Goal: Task Accomplishment & Management: Complete application form

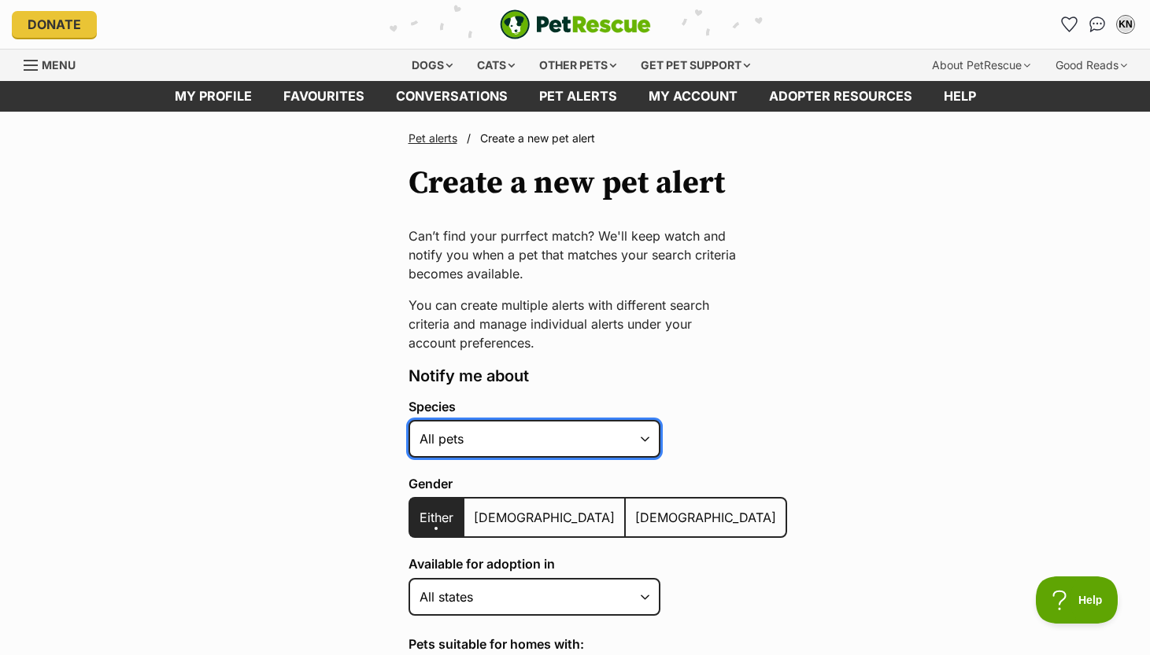
click at [637, 438] on select "Alpaca Bird Cat Chicken Cow Dog Donkey Duck Ferret Fish Goat Goose Guinea Fowl …" at bounding box center [534, 439] width 252 height 38
select select "2"
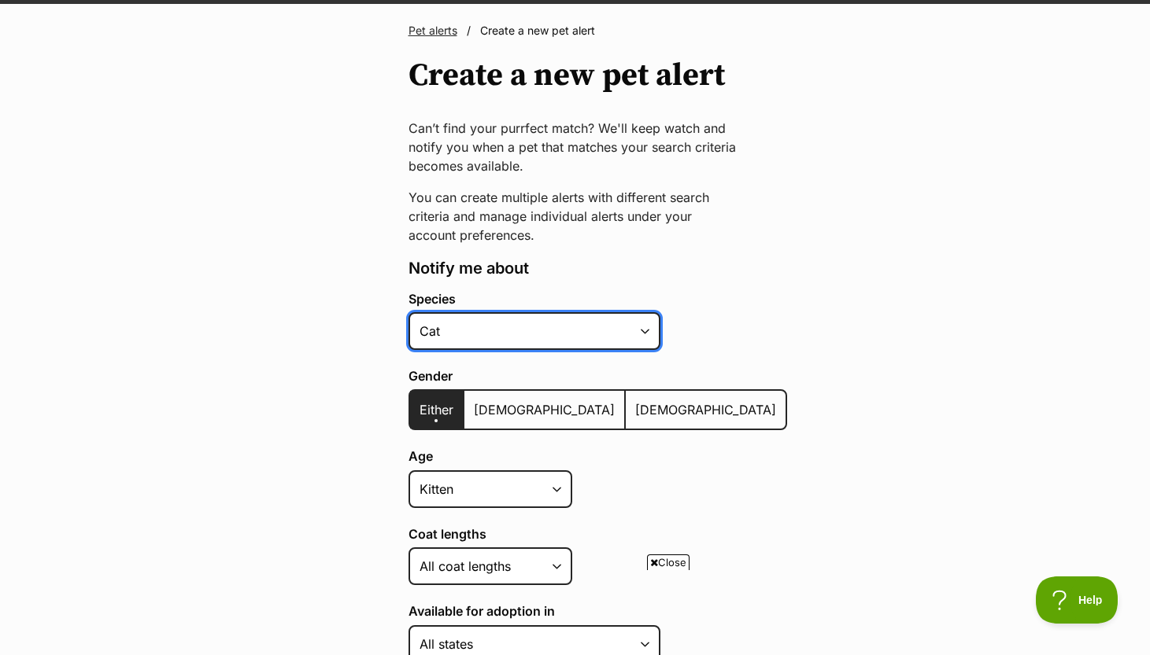
scroll to position [113, 0]
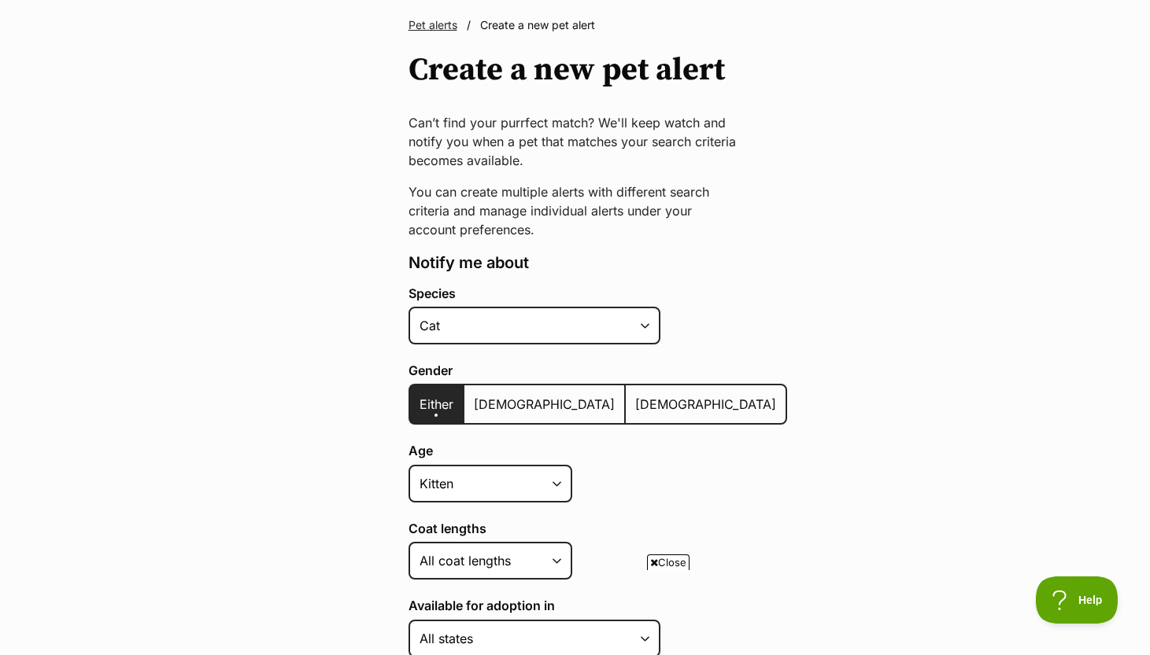
click at [506, 414] on label "[DEMOGRAPHIC_DATA]" at bounding box center [544, 405] width 161 height 38
click at [473, 395] on input "[DEMOGRAPHIC_DATA]" at bounding box center [473, 394] width 0 height 1
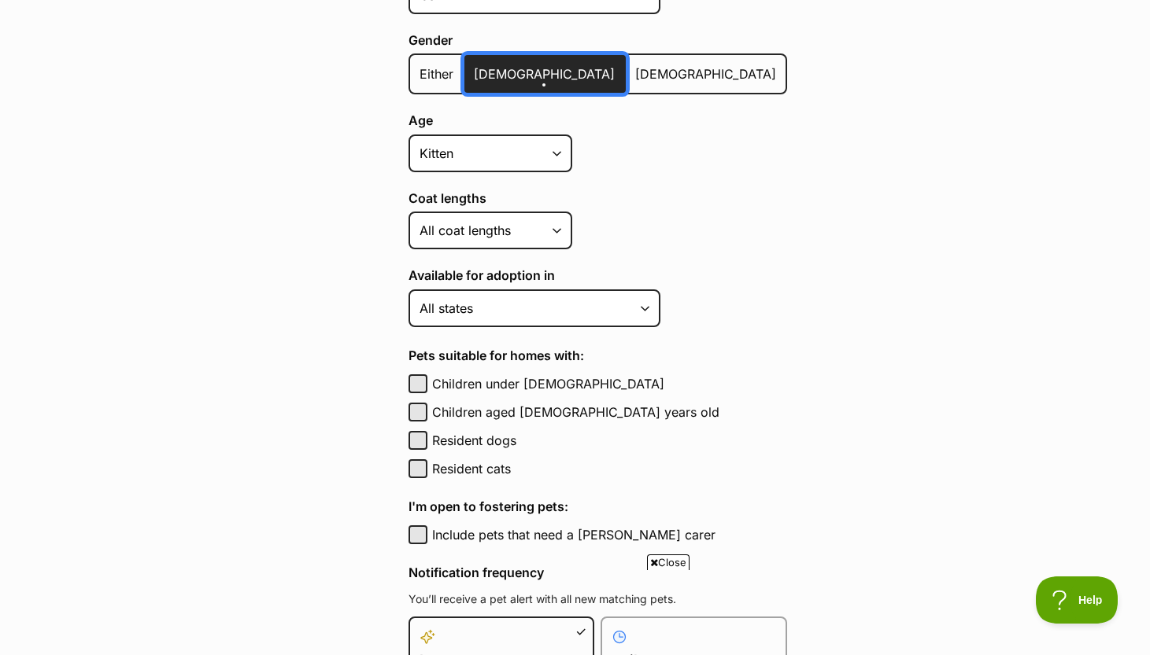
scroll to position [450, 0]
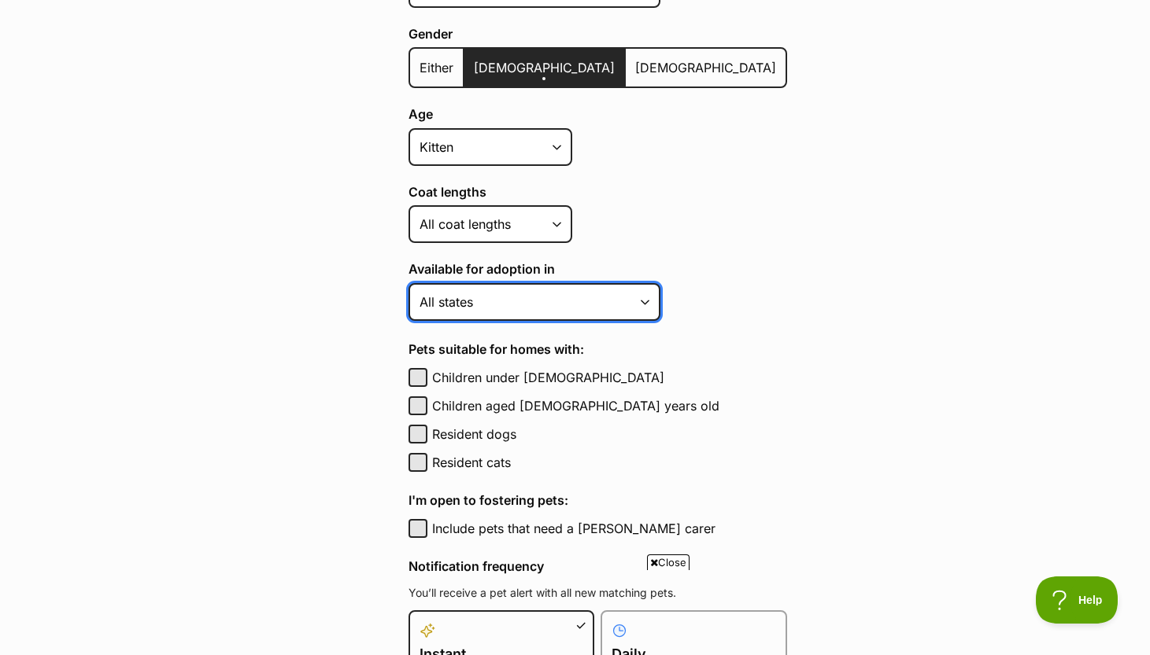
click at [616, 313] on select "Australian Capital Territory New South Wales Northern Territory Queensland Sout…" at bounding box center [534, 302] width 252 height 38
select select "2"
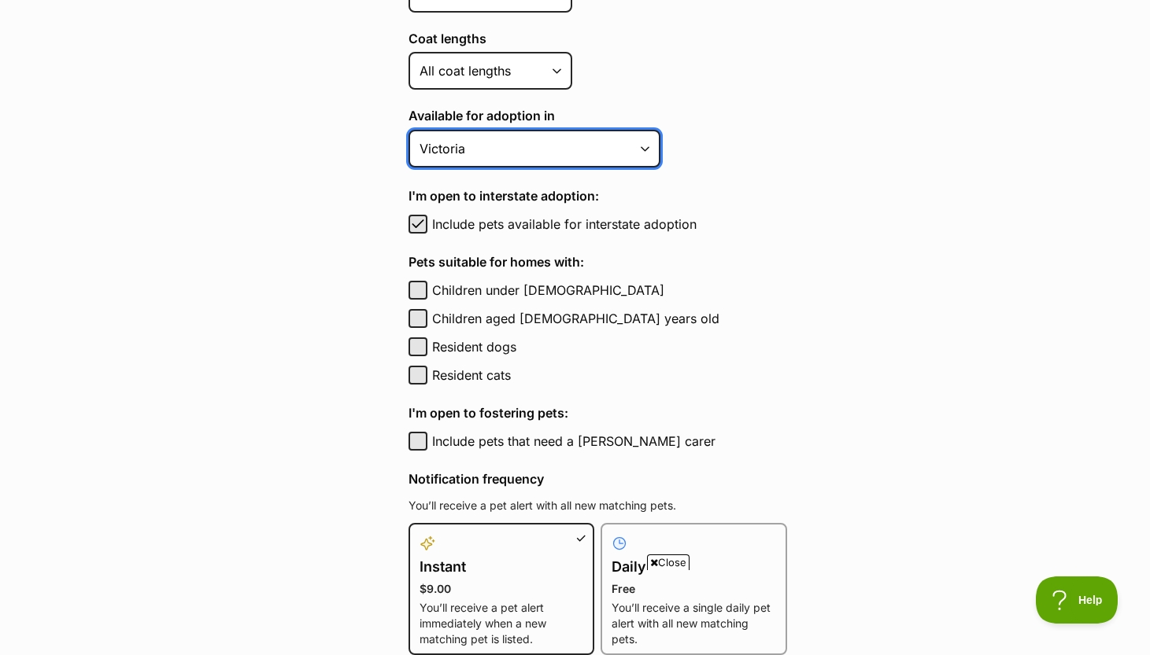
scroll to position [607, 0]
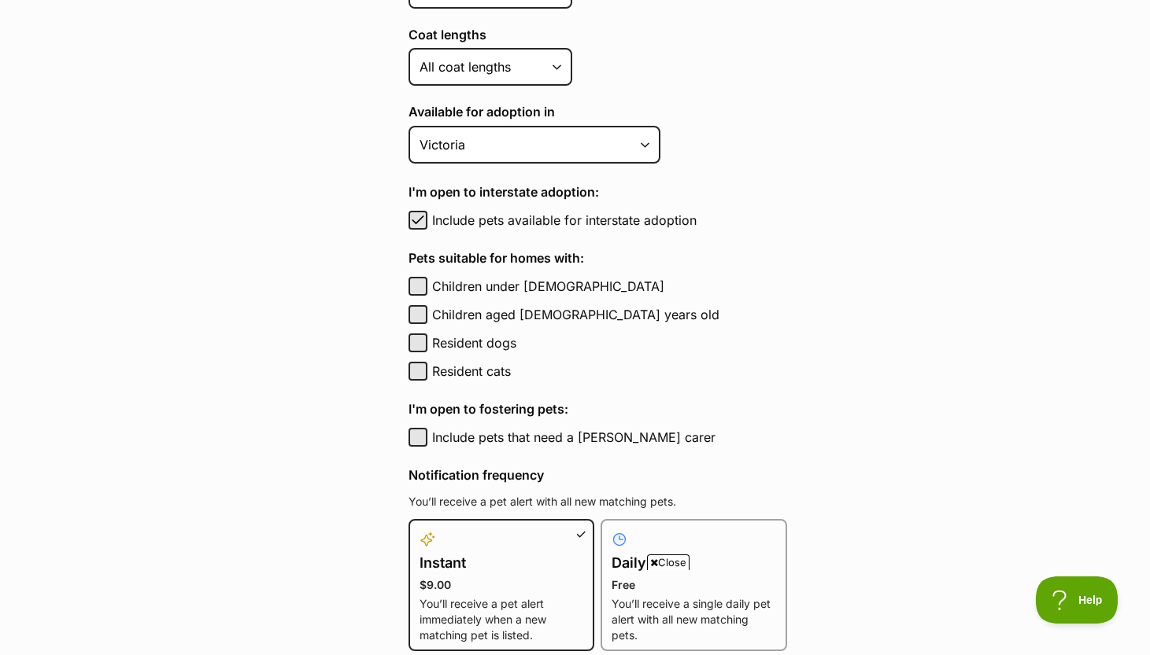
click at [540, 213] on label "Include pets available for interstate adoption" at bounding box center [609, 220] width 355 height 19
click at [427, 213] on button "Include pets available for interstate adoption" at bounding box center [417, 220] width 19 height 19
checkbox input "false"
click at [504, 371] on label "Resident cats" at bounding box center [609, 371] width 355 height 19
click at [427, 371] on button "Resident cats" at bounding box center [417, 371] width 19 height 19
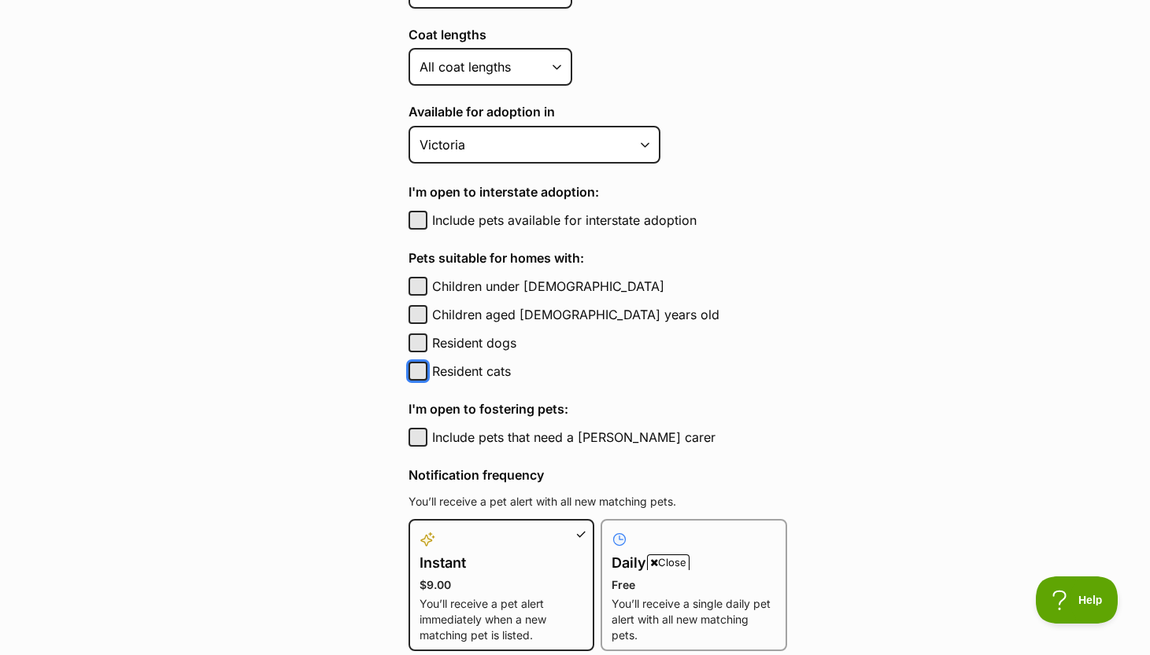
checkbox input "true"
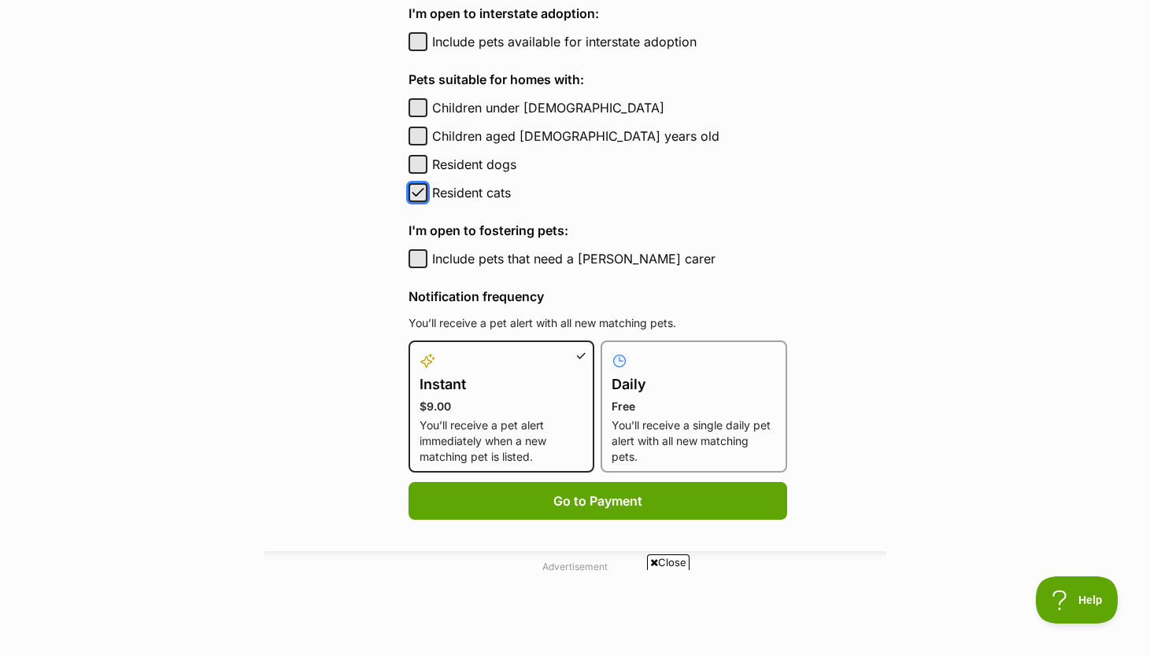
scroll to position [788, 0]
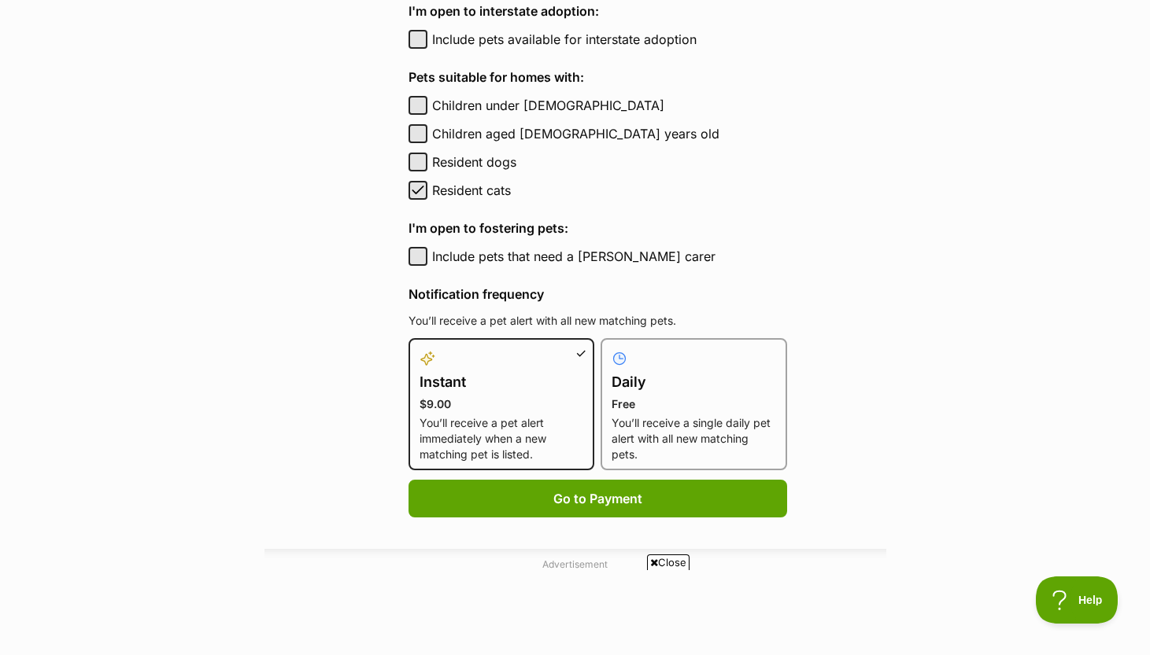
click at [617, 257] on label "Include pets that need a foster carer" at bounding box center [609, 256] width 355 height 19
click at [427, 257] on button "Include pets that need a foster carer" at bounding box center [417, 256] width 19 height 19
checkbox input "true"
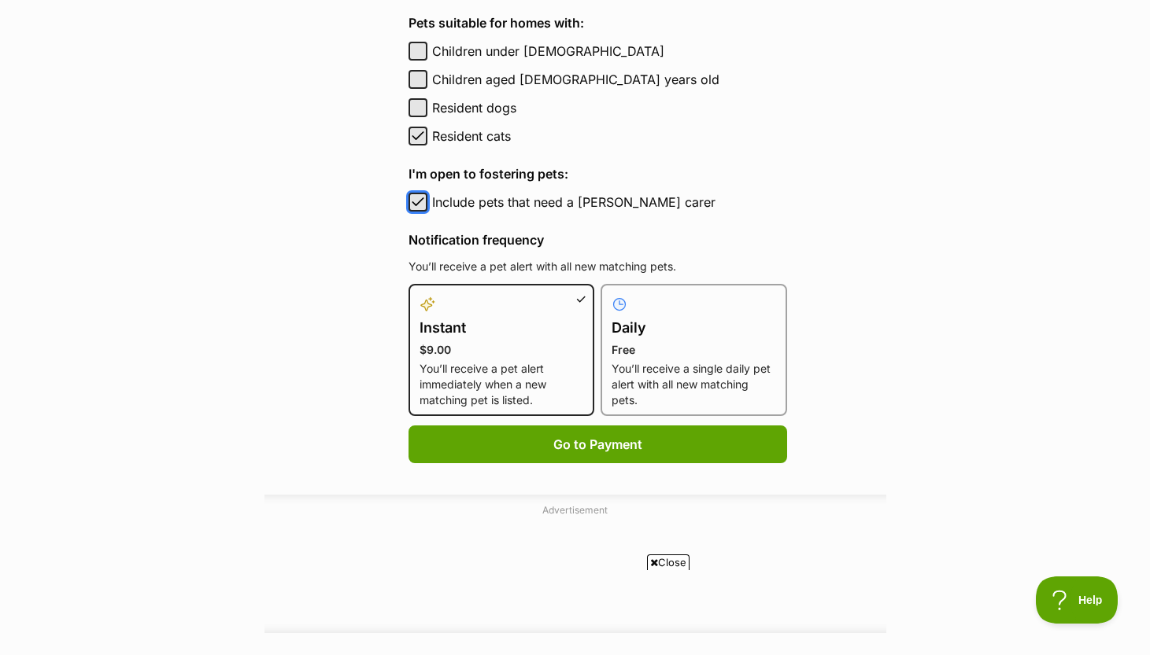
scroll to position [860, 0]
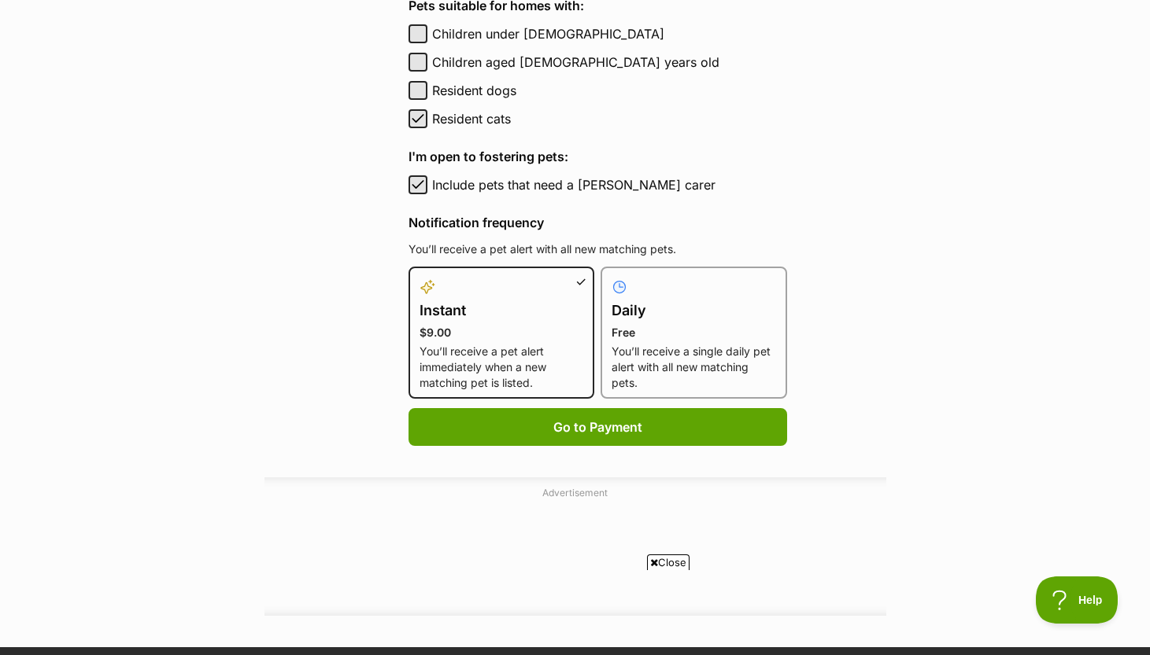
click at [713, 362] on p "You’ll receive a single daily pet alert with all new matching pets." at bounding box center [693, 367] width 164 height 47
click at [611, 277] on input "Daily Free You’ll receive a single daily pet alert with all new matching pets." at bounding box center [610, 276] width 1 height 1
radio input "true"
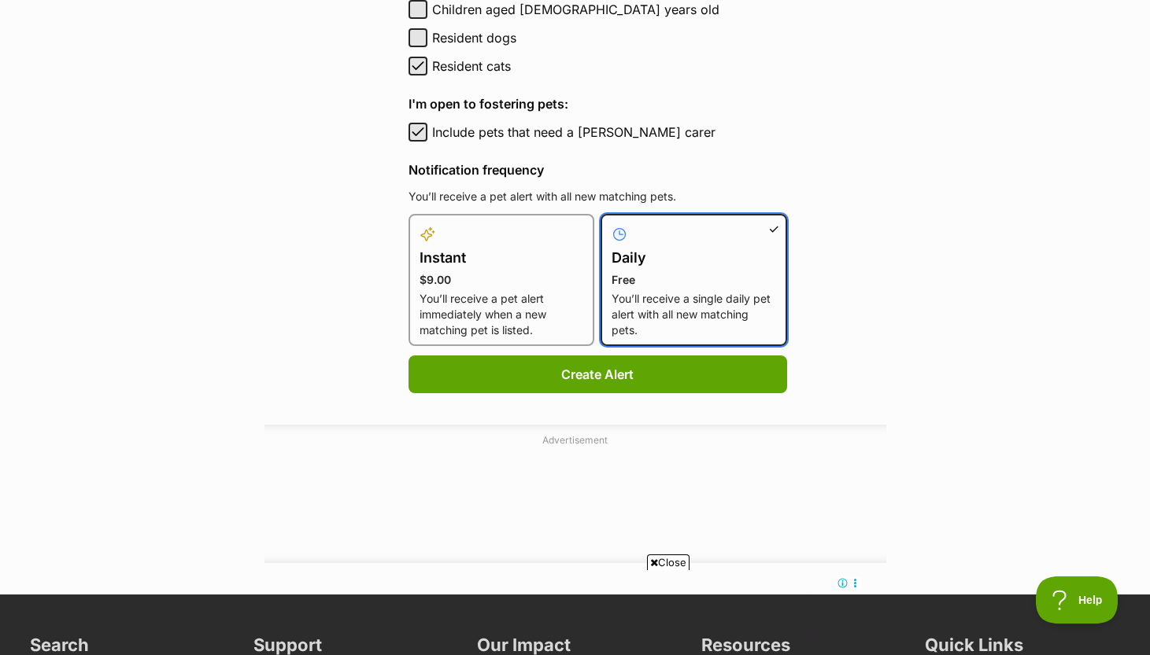
scroll to position [925, 0]
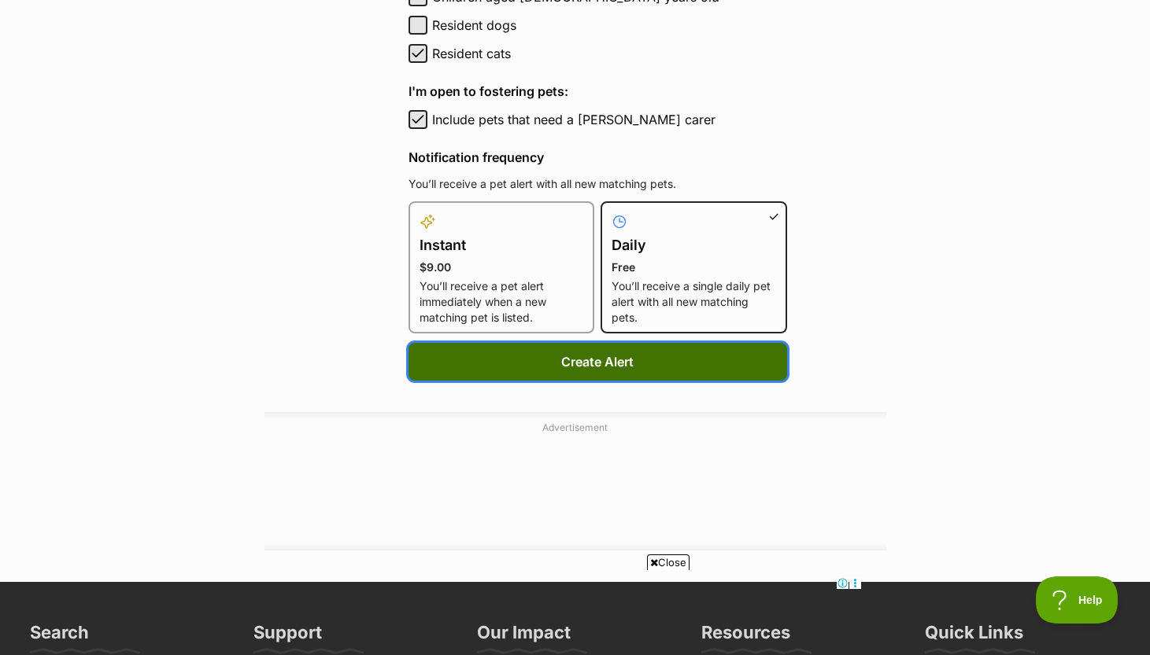
click at [674, 367] on button "Create Alert" at bounding box center [597, 362] width 378 height 38
